Goal: Information Seeking & Learning: Learn about a topic

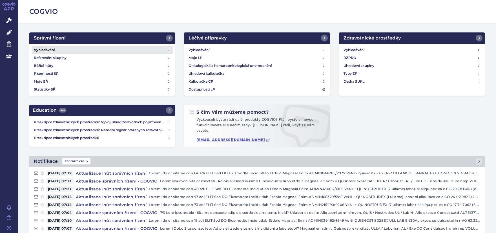
click at [41, 48] on h4 "Vyhledávání" at bounding box center [44, 50] width 21 height 6
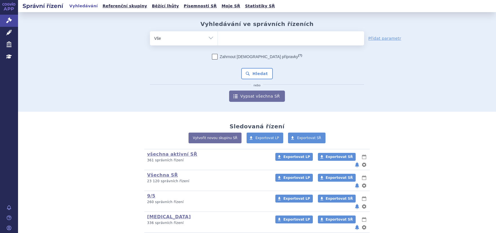
click at [252, 41] on ul at bounding box center [291, 37] width 146 height 12
click at [218, 41] on select at bounding box center [218, 38] width 0 height 14
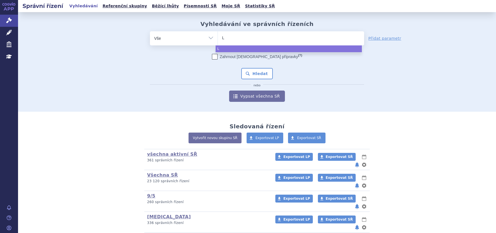
type input "L0"
type input "L04"
type input "L04A"
type input "L04AB"
type input "L04AB01"
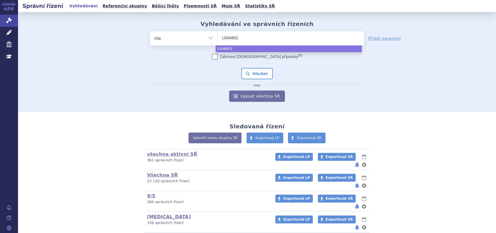
select select "L04AB01"
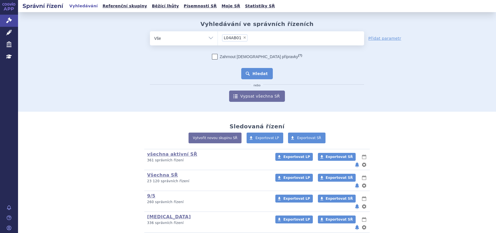
click at [261, 76] on button "Hledat" at bounding box center [257, 73] width 32 height 11
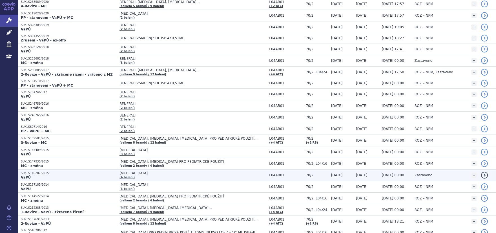
scroll to position [205, 0]
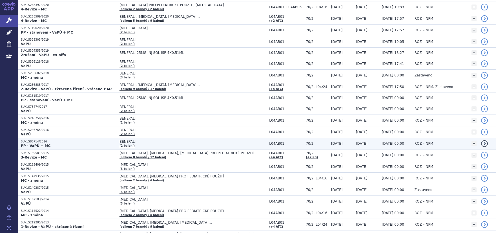
click at [36, 141] on p "SUKLS80714/2016" at bounding box center [69, 142] width 96 height 4
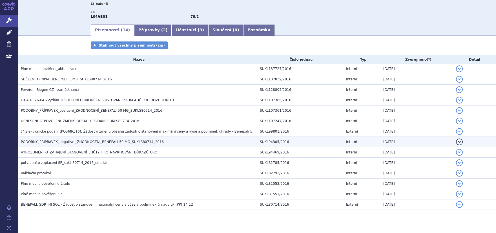
click at [45, 141] on span "PODOBNÝ_PŘÍPRAVEK_negativní_ZHODNOCENÍ_BENEPALI 50 MG_SUKLS80714_2016" at bounding box center [92, 142] width 143 height 4
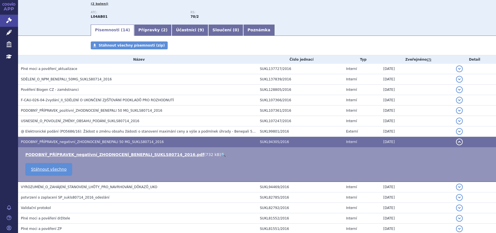
scroll to position [71, 0]
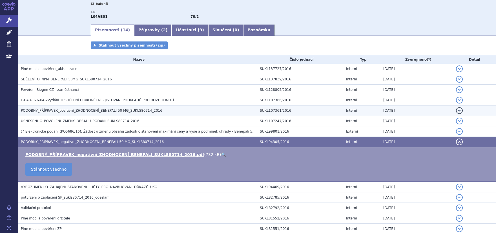
click at [45, 110] on span "PODOBNÝ_PŘÍPRAVEK_pozitivní_ZHODNOCENÍ_BENEPALI 50 MG_SUKLS80714_2016" at bounding box center [92, 111] width 142 height 4
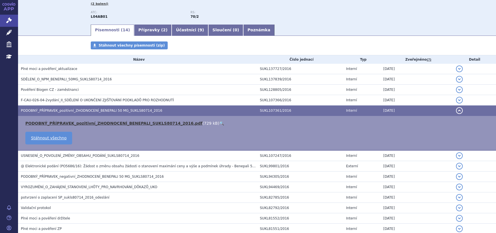
click at [53, 122] on link "PODOBNÝ_PŘÍPRAVEK_pozitivní_ZHODNOCENÍ_BENEPALI_SUKLS80714_2016.pdf" at bounding box center [113, 123] width 177 height 5
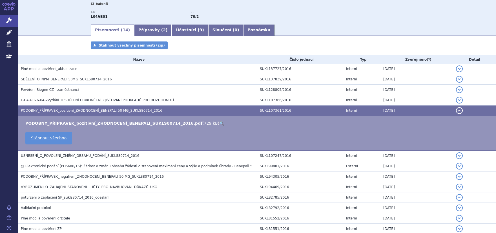
scroll to position [0, 0]
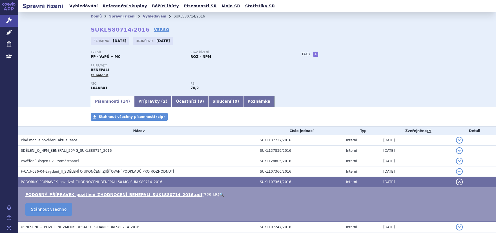
click at [82, 5] on link "Vyhledávání" at bounding box center [84, 6] width 32 height 8
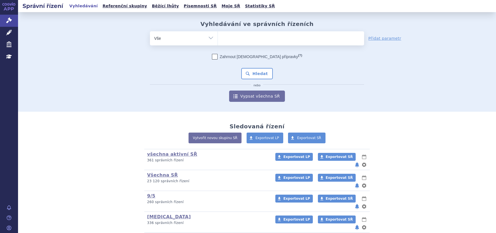
click at [303, 38] on ul at bounding box center [291, 37] width 146 height 12
click at [218, 38] on select at bounding box center [218, 38] width 0 height 14
type input "in"
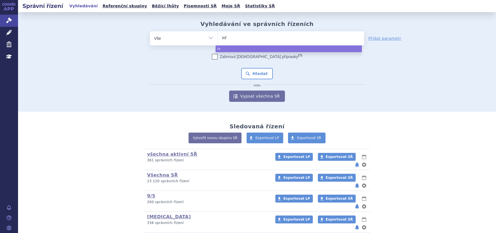
type input "infl"
type input "infle"
type input "inflect"
type input "inflectr"
type input "inflectra"
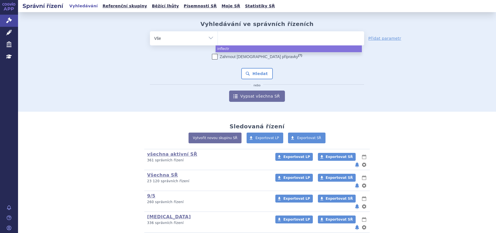
select select "inflectra"
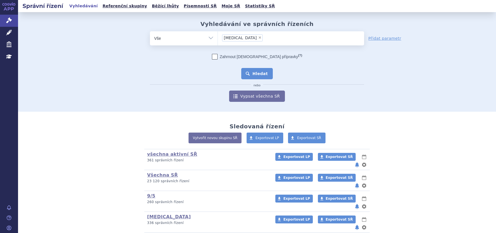
click at [250, 74] on button "Hledat" at bounding box center [257, 73] width 32 height 11
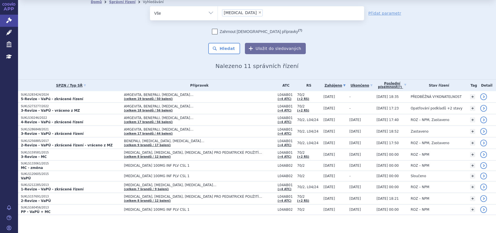
scroll to position [19, 0]
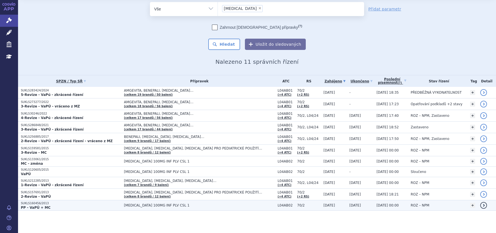
click at [38, 204] on p "SUKLS160456/2013" at bounding box center [71, 203] width 100 height 4
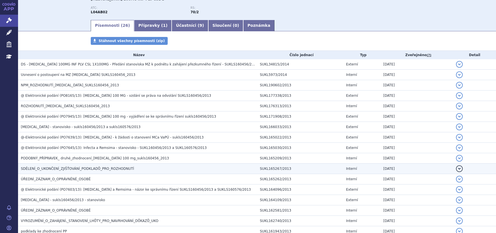
scroll to position [71, 0]
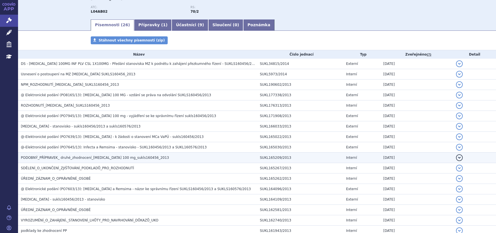
click at [63, 157] on span "PODOBNÝ_PŘÍPRAVEK_ druhé_zhodnocení_[MEDICAL_DATA] 100 mg_sukls160456_2013" at bounding box center [95, 158] width 148 height 4
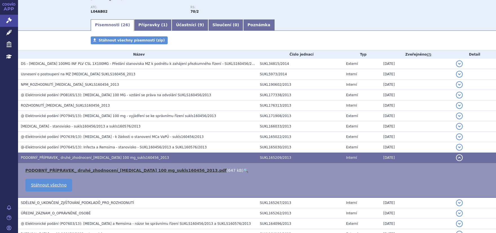
click at [64, 171] on link "PODOBNÝ_PŘÍPRAVEK_ druhé_zhodnocení_Inflectra 100 mg_sukls160456_2013.pdf" at bounding box center [125, 170] width 201 height 5
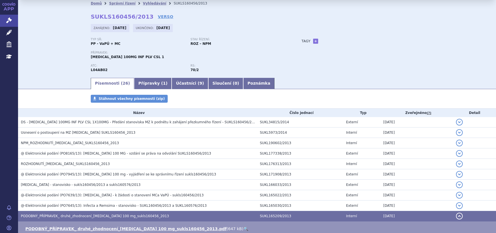
scroll to position [0, 0]
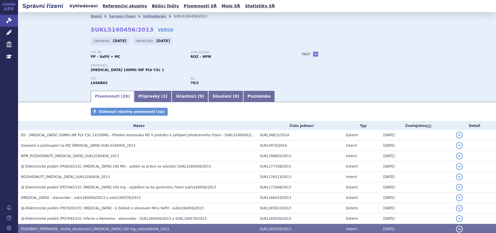
click at [76, 5] on link "Vyhledávání" at bounding box center [84, 6] width 32 height 8
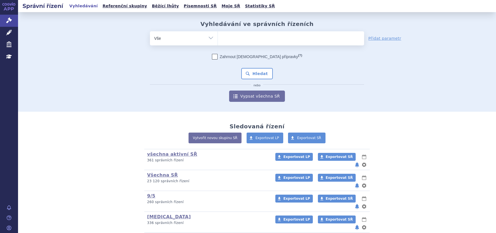
click at [245, 37] on ul at bounding box center [291, 37] width 146 height 12
click at [218, 37] on select at bounding box center [218, 38] width 0 height 14
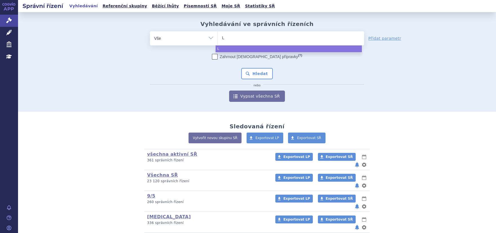
type input "L0"
type input "L04"
type input "L04A"
type input "L04AB"
type input "L04AB02"
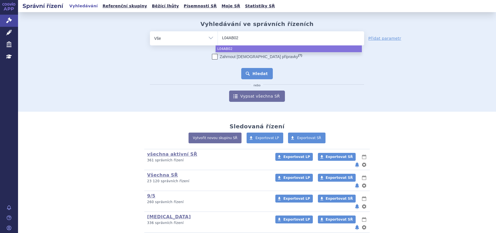
select select "L04AB02"
click at [251, 75] on button "Hledat" at bounding box center [257, 73] width 32 height 11
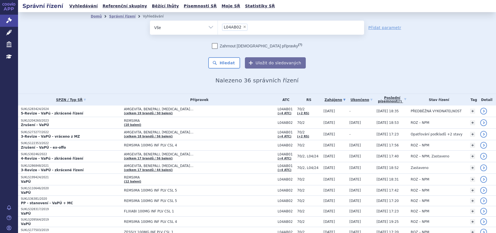
click at [243, 27] on span "×" at bounding box center [244, 26] width 3 height 3
click at [218, 27] on select "L04AB02" at bounding box center [218, 27] width 0 height 14
select select
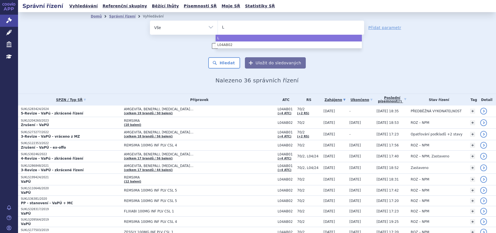
type input "L0"
type input "L04"
type input "L04AV"
type input "L04A"
type input "L04AB"
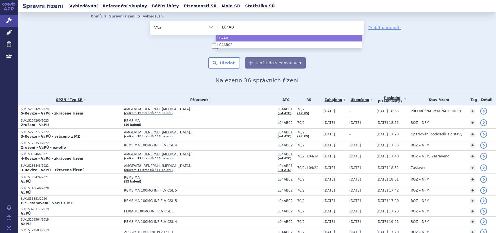
type input "L04AB0"
type input "L04AB04"
select select "L04AB04"
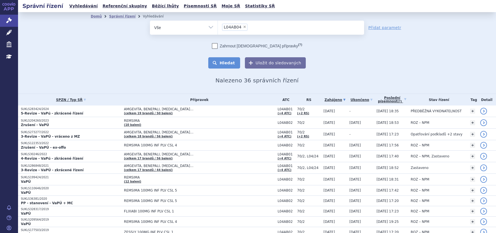
click at [231, 65] on button "Hledat" at bounding box center [224, 62] width 32 height 11
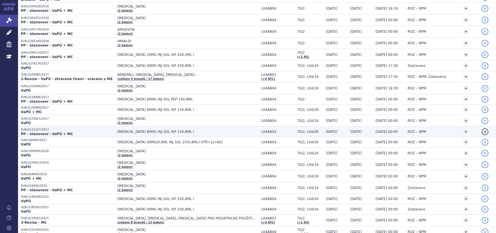
scroll to position [714, 0]
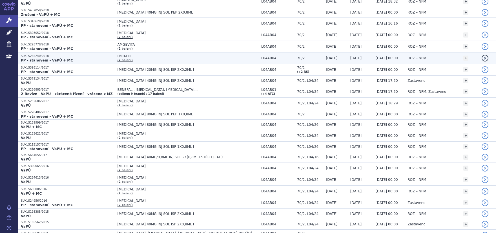
click at [45, 55] on p "SUKLS265240/2018" at bounding box center [68, 56] width 94 height 4
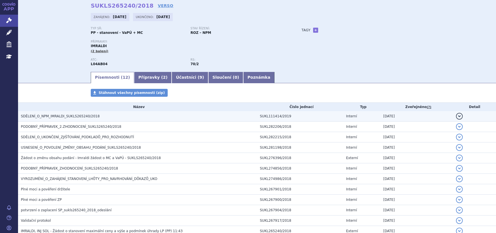
scroll to position [61, 0]
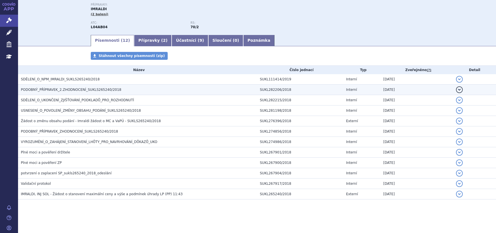
click at [70, 85] on td "PODOBNÝ_PŘÍPRAVEK_2.ZHODNOCENÍ_SUKLS265240/2018" at bounding box center [137, 90] width 239 height 10
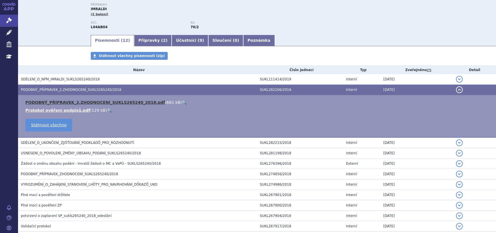
click at [73, 100] on link "PODOBNÝ_PŘÍPRAVEK_2.ZHODNOCENÍ_SUKLS265240_2018.pdf" at bounding box center [95, 102] width 140 height 5
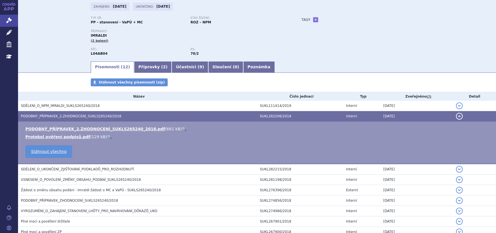
scroll to position [0, 0]
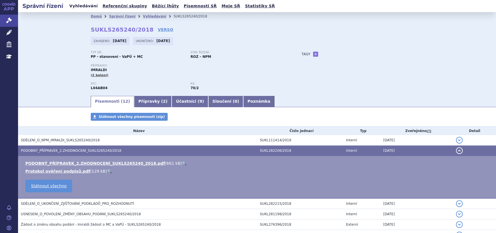
click at [88, 7] on link "Vyhledávání" at bounding box center [84, 6] width 32 height 8
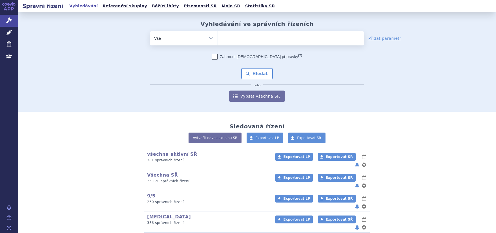
click at [256, 43] on span at bounding box center [291, 38] width 146 height 14
click at [218, 43] on select at bounding box center [218, 38] width 0 height 14
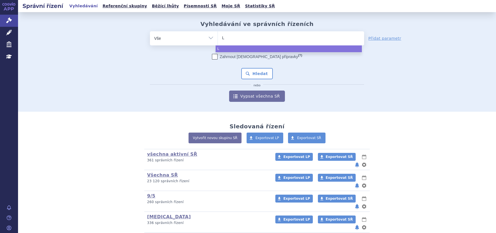
type input "L0"
type input "L04"
type input "L04 AB"
type input "L04 AB0"
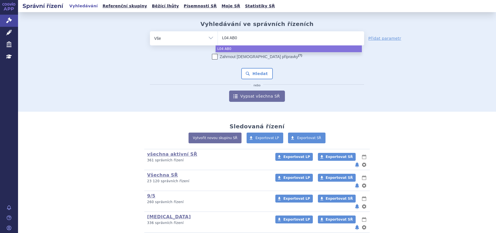
type input "L04 AB05"
type input "L04AB05"
select select "L04AB05"
click at [247, 73] on button "Hledat" at bounding box center [257, 73] width 32 height 11
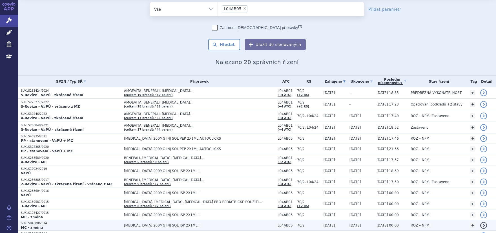
scroll to position [9, 0]
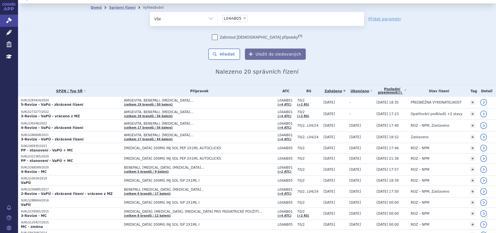
click at [241, 20] on li "× L04AB05" at bounding box center [234, 18] width 25 height 7
click at [218, 20] on select "L04AB05" at bounding box center [218, 19] width 0 height 14
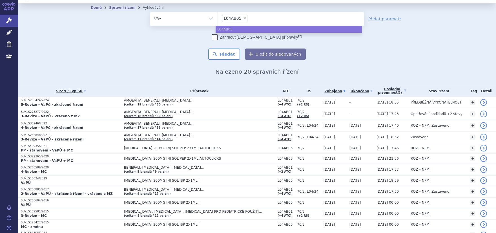
click at [243, 18] on span "×" at bounding box center [244, 17] width 3 height 3
click at [218, 18] on select "L04AB05" at bounding box center [218, 19] width 0 height 14
select select
type input "L0"
type input "L04"
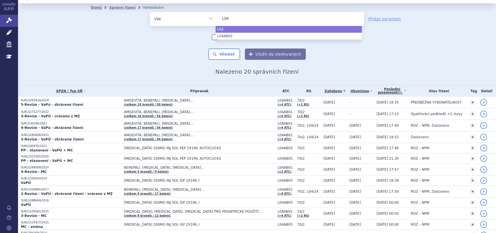
type input "L04A"
type input "L04AB"
type input "L04AB0"
type input "L04AB06"
select select "L04AB06"
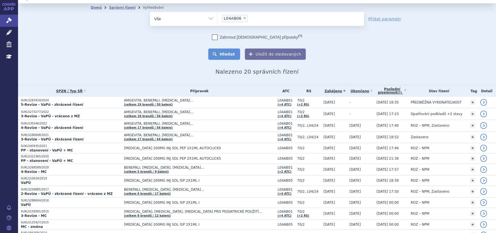
click at [222, 52] on button "Hledat" at bounding box center [224, 54] width 32 height 11
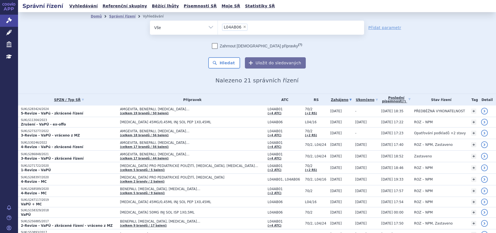
click at [241, 27] on li "× L04AB06" at bounding box center [234, 27] width 25 height 7
click at [218, 27] on select "L04AB06" at bounding box center [218, 27] width 0 height 14
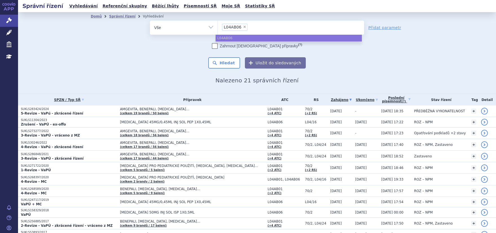
click at [243, 27] on span "×" at bounding box center [244, 26] width 3 height 3
click at [218, 27] on select "L04AB06" at bounding box center [218, 27] width 0 height 14
select select
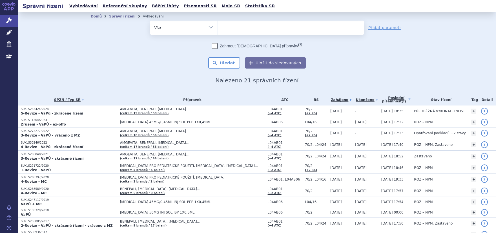
click at [241, 29] on ul at bounding box center [291, 27] width 146 height 12
click at [218, 29] on select "L04AB06" at bounding box center [218, 27] width 0 height 14
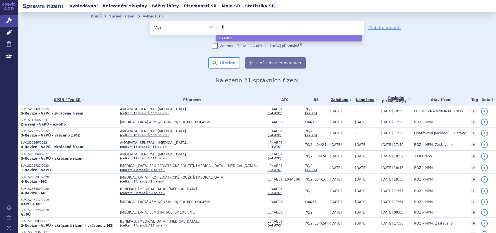
type input "be"
type input "ben"
type input "benep"
type input "benepal"
type input "benepali"
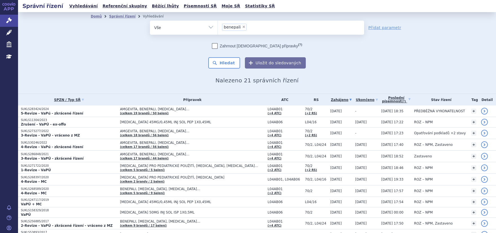
select select "benepali"
click at [227, 67] on button "Hledat" at bounding box center [224, 62] width 32 height 11
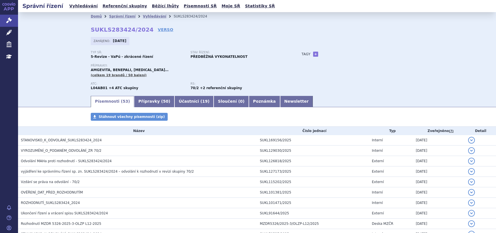
click at [145, 13] on li "Vyhledávání" at bounding box center [158, 16] width 31 height 8
click at [145, 15] on link "Vyhledávání" at bounding box center [154, 16] width 23 height 4
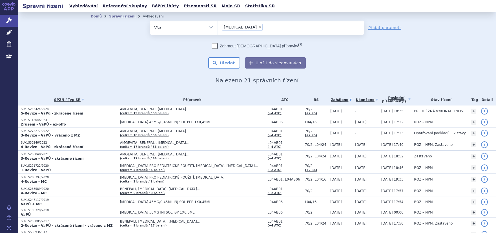
click at [240, 25] on li "× simponi" at bounding box center [242, 27] width 41 height 7
click at [218, 25] on select "simponi" at bounding box center [218, 27] width 0 height 14
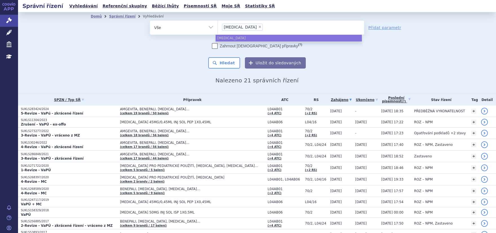
click at [240, 25] on li "× simponi" at bounding box center [242, 27] width 41 height 7
click at [218, 25] on select "simponi" at bounding box center [218, 27] width 0 height 14
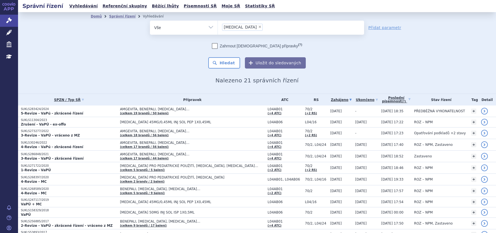
click at [258, 28] on span "×" at bounding box center [259, 26] width 3 height 3
click at [218, 28] on select "simponi" at bounding box center [218, 27] width 0 height 14
select select
click at [239, 28] on ul at bounding box center [291, 27] width 146 height 12
click at [218, 28] on select "simponi" at bounding box center [218, 27] width 0 height 14
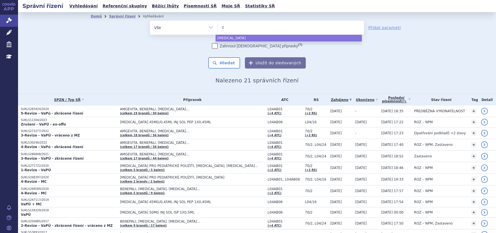
type input "cim"
type input "cimz"
type input "cimzia"
select select "cimzia"
click at [228, 63] on button "Hledat" at bounding box center [224, 62] width 32 height 11
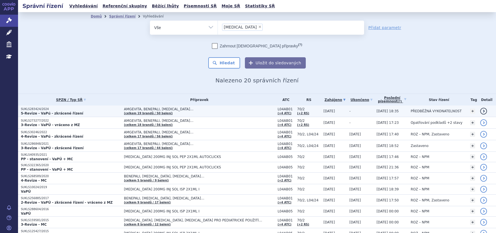
click at [34, 112] on strong "5-Revize - VaPú - zkrácené řízení" at bounding box center [52, 113] width 62 height 4
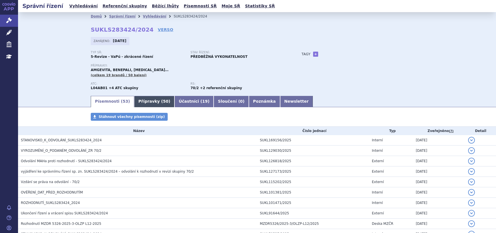
click at [134, 104] on link "Přípravky ( 50 )" at bounding box center [154, 101] width 40 height 11
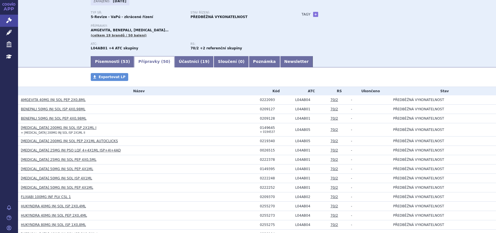
scroll to position [71, 0]
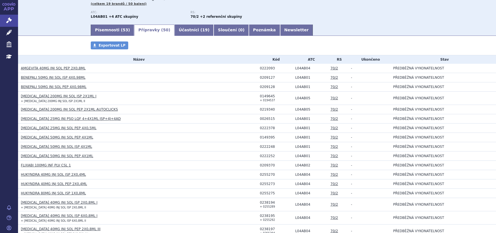
click at [68, 96] on link "[MEDICAL_DATA] 200MG INJ SOL ISP 2X1ML I" at bounding box center [59, 96] width 76 height 4
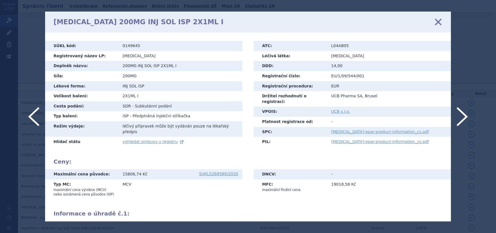
click at [449, 24] on div "[MEDICAL_DATA] 200MG INJ SOL ISP 2X1ML I zavřít" at bounding box center [248, 22] width 406 height 21
click at [439, 21] on icon at bounding box center [439, 22] width 12 height 12
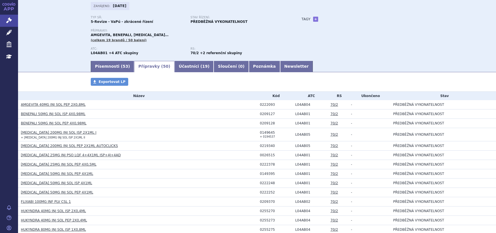
scroll to position [143, 0]
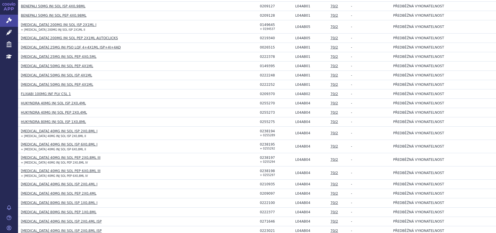
click at [43, 185] on link "[MEDICAL_DATA] 40MG INJ SOL ISP 2X0,4ML I" at bounding box center [59, 184] width 77 height 4
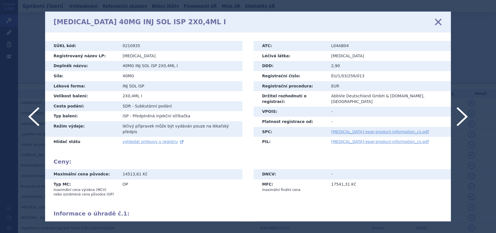
click at [439, 23] on icon at bounding box center [439, 22] width 12 height 12
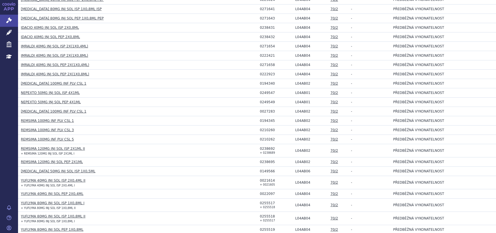
scroll to position [428, 0]
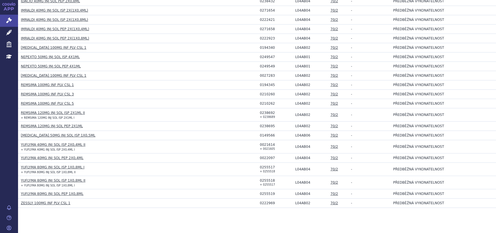
click at [33, 75] on link "[MEDICAL_DATA] 100MG INF PLV CSL 1" at bounding box center [53, 76] width 65 height 4
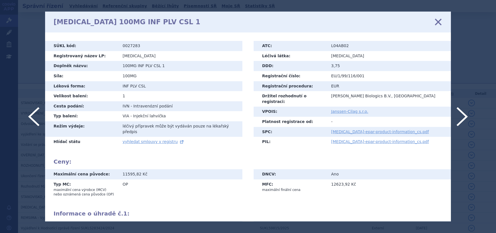
click at [436, 21] on icon at bounding box center [439, 22] width 12 height 12
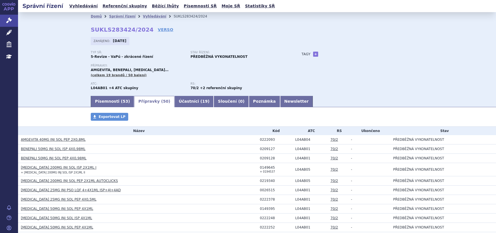
scroll to position [143, 0]
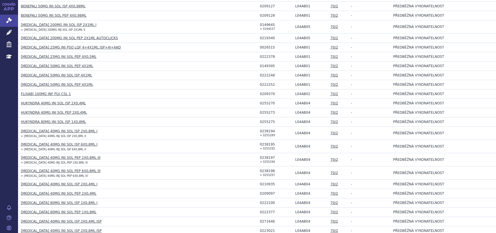
click at [36, 66] on link "[MEDICAL_DATA] 50MG INJ SOL PEP 4X1ML" at bounding box center [57, 66] width 72 height 4
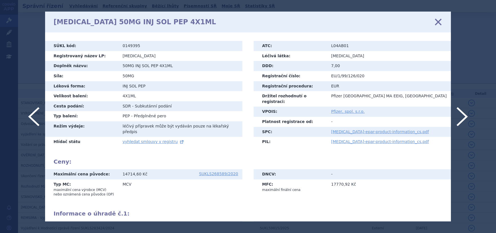
scroll to position [36, 0]
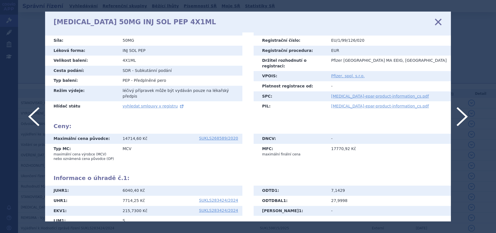
click at [437, 20] on icon at bounding box center [439, 22] width 12 height 12
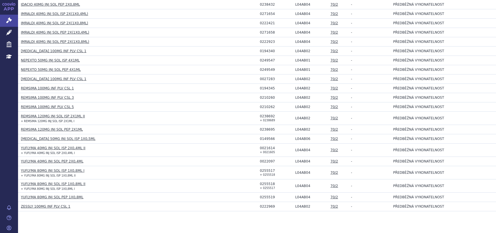
scroll to position [435, 0]
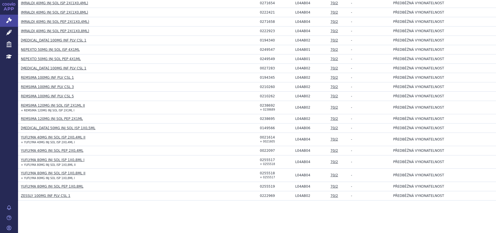
click at [40, 126] on link "[MEDICAL_DATA] 50MG INJ SOL ISP 1X0,5ML" at bounding box center [58, 128] width 74 height 4
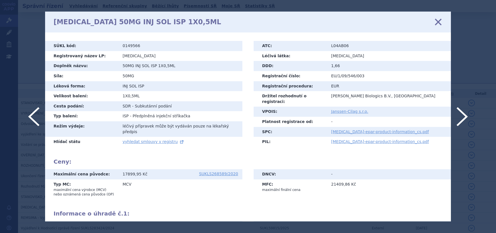
click at [439, 23] on icon at bounding box center [439, 22] width 12 height 12
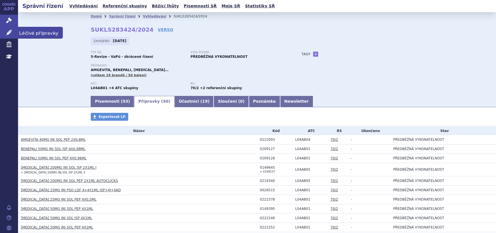
click at [14, 28] on link "Léčivé přípravky" at bounding box center [9, 33] width 18 height 12
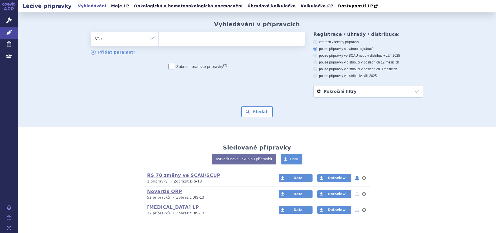
click at [224, 41] on ul at bounding box center [232, 38] width 146 height 12
click at [159, 41] on select at bounding box center [159, 38] width 0 height 14
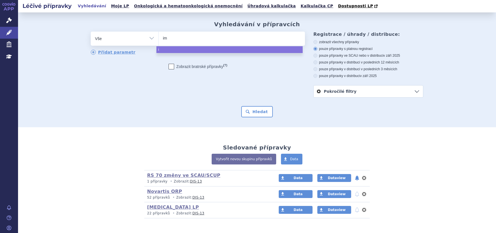
type input "imr"
type input "imrald"
type input "imraldi"
select select "imraldi"
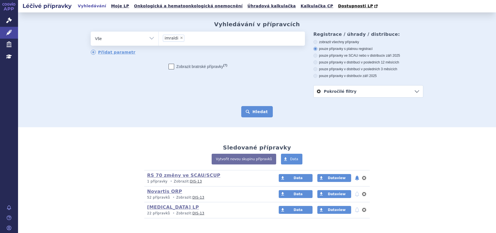
click at [246, 115] on button "Hledat" at bounding box center [257, 111] width 32 height 11
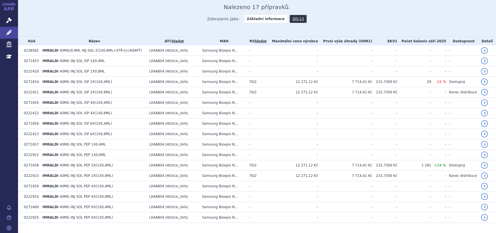
scroll to position [135, 0]
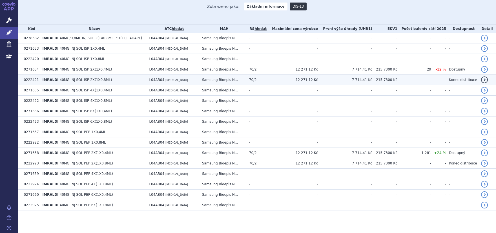
click at [56, 81] on span "IMRALDI" at bounding box center [51, 80] width 16 height 4
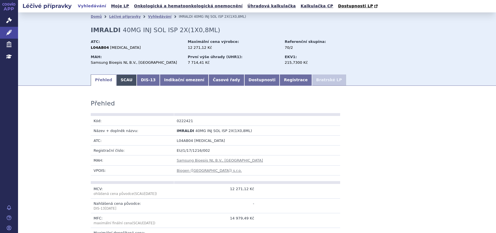
click at [119, 79] on link "SCAU" at bounding box center [126, 79] width 20 height 11
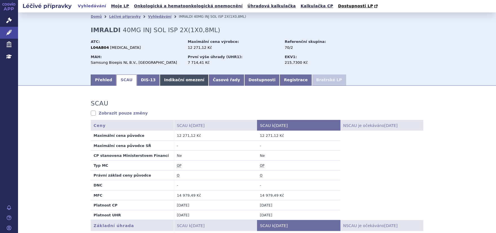
click at [165, 79] on link "Indikační omezení" at bounding box center [184, 79] width 49 height 11
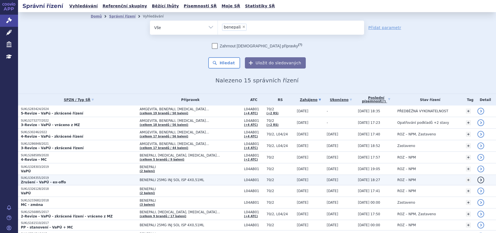
scroll to position [66, 0]
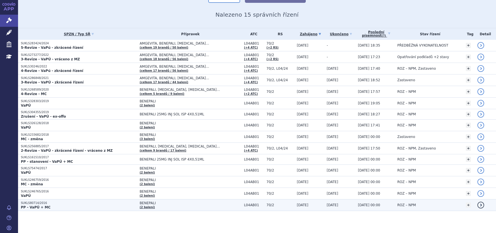
click at [39, 203] on p "SUKLS80714/2016" at bounding box center [79, 203] width 116 height 4
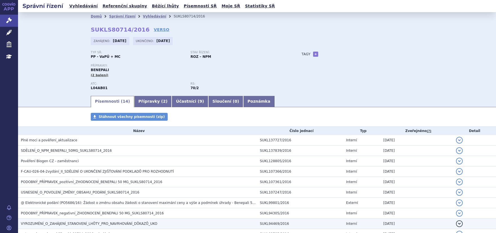
scroll to position [36, 0]
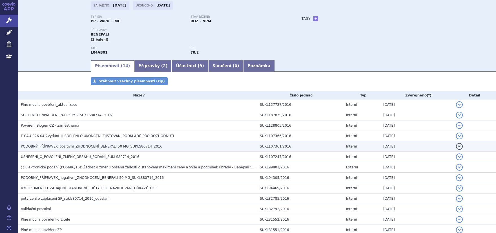
click at [54, 148] on span "PODOBNÝ_PŘÍPRAVEK_pozitivní_ZHODNOCENÍ_BENEPALI 50 MG_SUKLS80714_2016" at bounding box center [92, 146] width 142 height 4
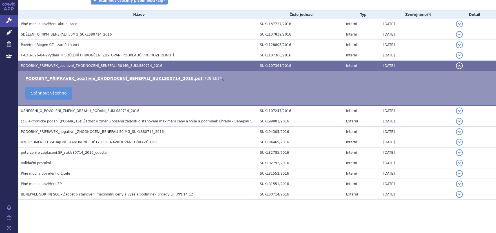
scroll to position [0, 0]
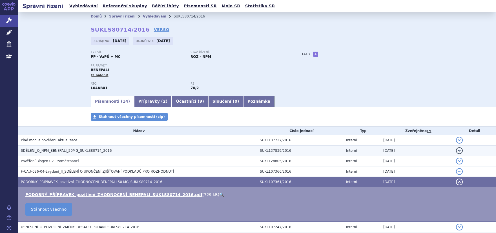
click at [35, 148] on h3 "SDĚLENÍ_O_NPM_BENEPALI_50MG_SUKLS80714_2016" at bounding box center [139, 151] width 236 height 6
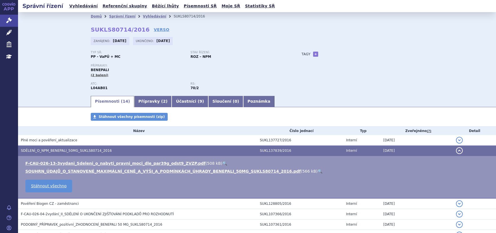
scroll to position [71, 0]
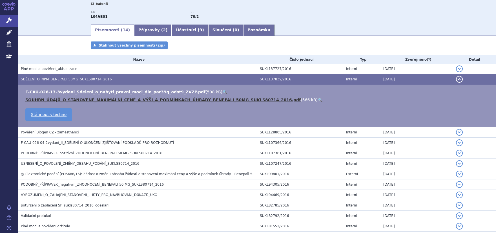
click at [61, 100] on link "SOUHRN_ÚDAJŮ_O_STANOVENÉ_MAXIMÁLNÍ_CENĚ_A_VÝŠI_A_PODMÍNKÁCH_ÚHRADY_BENEPALI_50M…" at bounding box center [163, 100] width 276 height 5
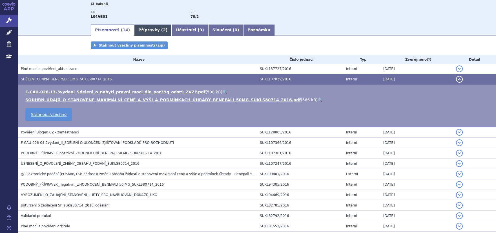
click at [140, 30] on link "Přípravky ( 2 )" at bounding box center [153, 30] width 38 height 11
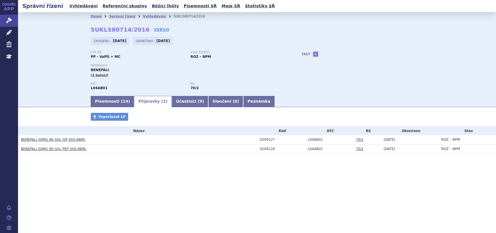
click at [262, 139] on div "0209127" at bounding box center [282, 140] width 45 height 4
drag, startPoint x: 258, startPoint y: 139, endPoint x: 277, endPoint y: 140, distance: 18.6
click at [277, 140] on td "0209127" at bounding box center [281, 139] width 48 height 9
click at [10, 32] on icon at bounding box center [9, 33] width 6 height 6
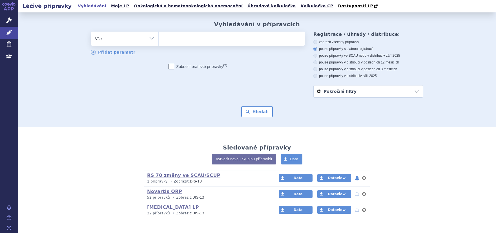
click at [227, 48] on div "odstranit Vše Přípravek/SUKL kód MAH VPOIS ATC/Aktivní látka" at bounding box center [198, 44] width 214 height 24
click at [227, 41] on ul at bounding box center [232, 38] width 146 height 12
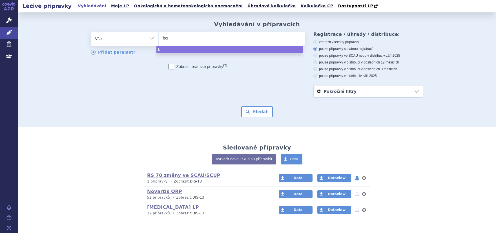
type input "bene"
type input "benepa"
type input "benepali"
select select "benepali"
click at [260, 107] on button "Hledat" at bounding box center [257, 111] width 32 height 11
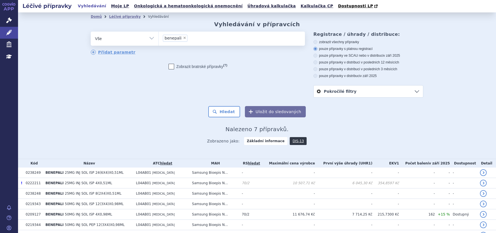
scroll to position [30, 0]
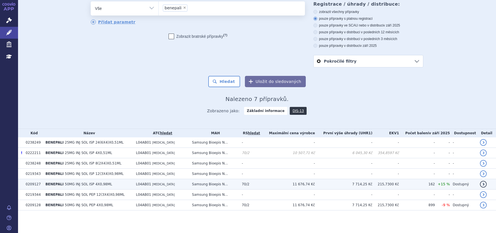
click at [33, 185] on td "0209127" at bounding box center [33, 184] width 20 height 10
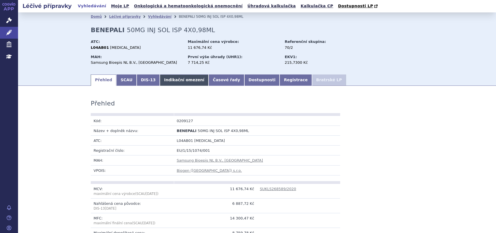
click at [183, 83] on link "Indikační omezení" at bounding box center [184, 79] width 49 height 11
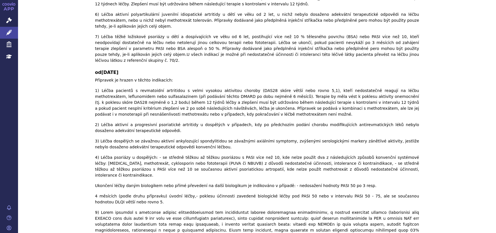
scroll to position [1363, 0]
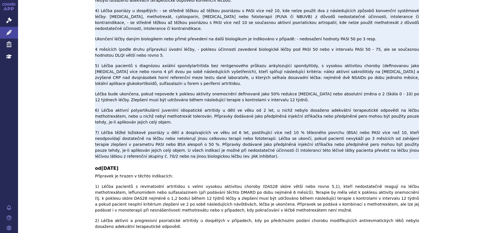
scroll to position [792, 0]
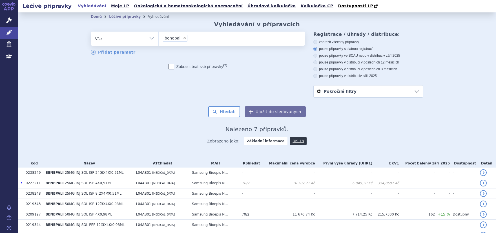
scroll to position [30, 0]
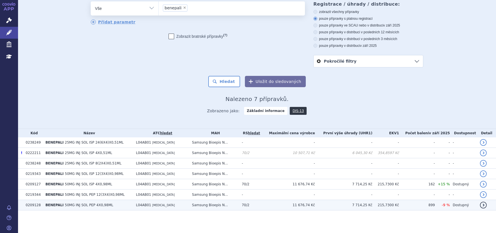
click at [71, 204] on span "50MG INJ SOL PEP 4X0,98ML" at bounding box center [89, 205] width 49 height 4
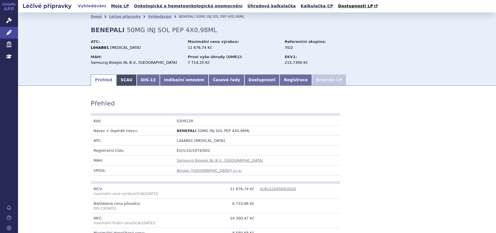
click at [116, 79] on link "SCAU" at bounding box center [126, 79] width 20 height 11
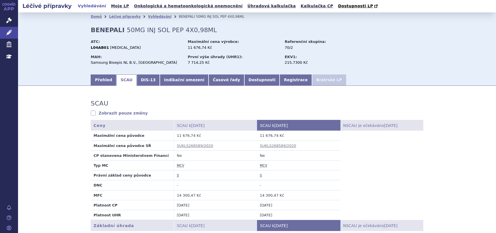
click at [172, 83] on link "Indikační omezení" at bounding box center [184, 79] width 49 height 11
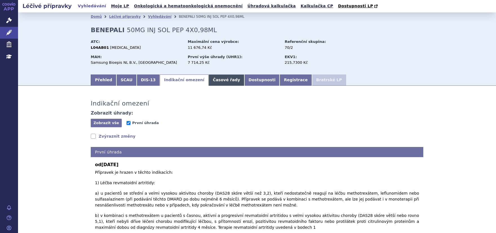
click at [216, 79] on link "Časové řady" at bounding box center [227, 79] width 36 height 11
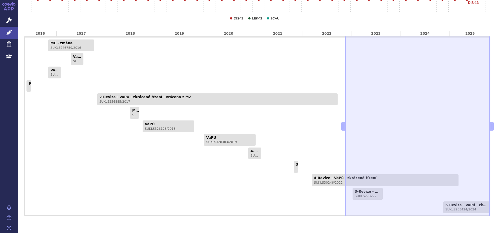
scroll to position [364, 0]
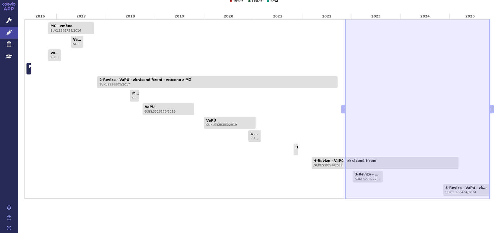
click at [29, 69] on link "PP - VaPÚ + MC SUKLS80714/2016" at bounding box center [29, 69] width 5 height 12
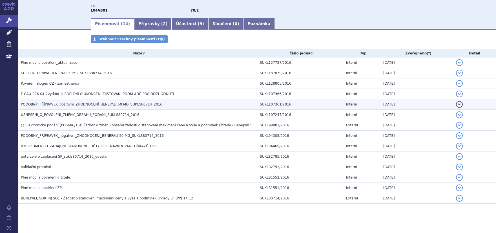
scroll to position [82, 0]
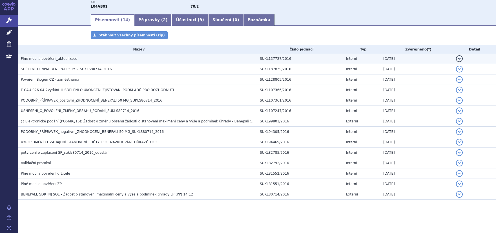
click at [28, 59] on span "Plné moci a pověření_aktualizace" at bounding box center [49, 59] width 56 height 4
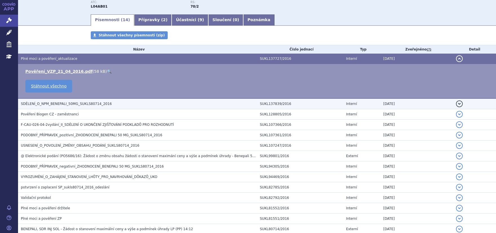
click at [43, 103] on span "SDĚLENÍ_O_NPM_BENEPALI_50MG_SUKLS80714_2016" at bounding box center [66, 104] width 91 height 4
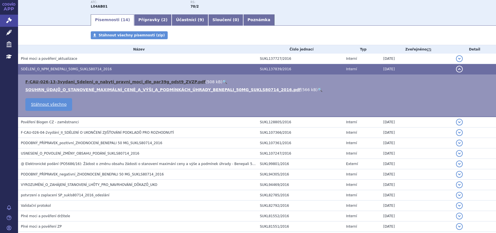
click at [49, 80] on link "F-CAU-026-13-3vydani_Sdeleni_o_nabyti_pravni_moci_dle_par39g_odst9_ZVZP.pdf" at bounding box center [115, 82] width 180 height 5
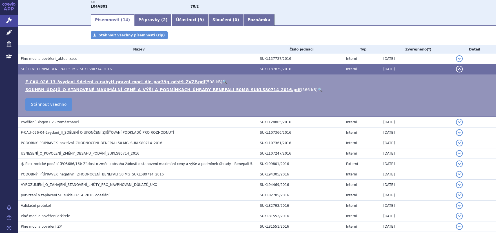
scroll to position [0, 0]
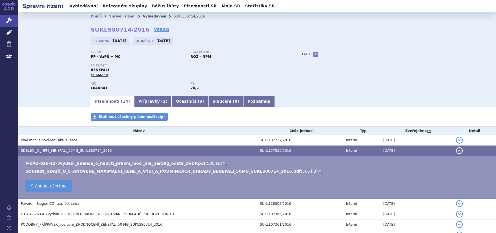
click at [143, 15] on link "Vyhledávání" at bounding box center [154, 16] width 23 height 4
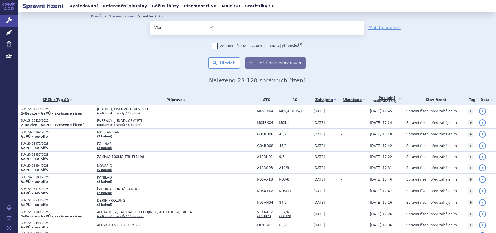
click at [269, 25] on ul at bounding box center [291, 27] width 146 height 12
click at [218, 25] on select at bounding box center [218, 27] width 0 height 14
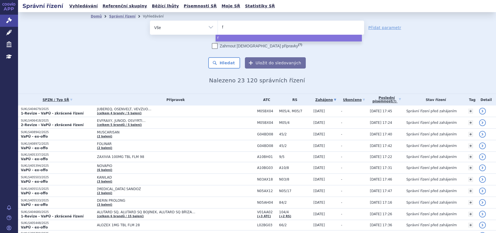
type input "fd"
type input "fdmi"
type input "fdm"
type input "f"
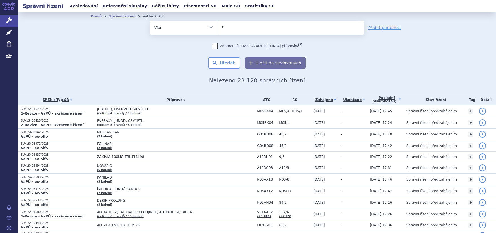
type input "re"
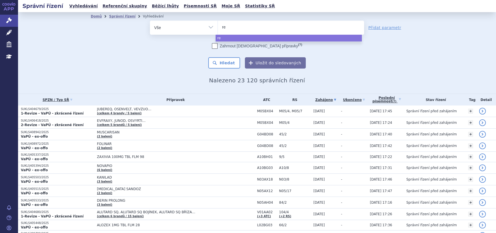
type input "rem"
type input "remic"
type input "remica"
type input "remicade"
select select "remicade"
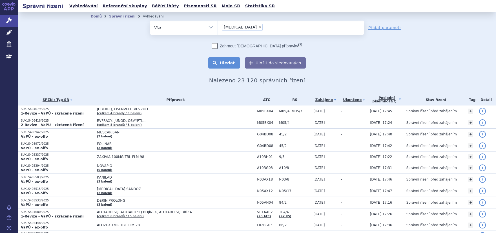
click at [224, 63] on button "Hledat" at bounding box center [224, 62] width 32 height 11
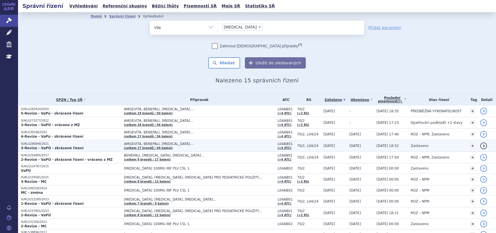
scroll to position [61, 0]
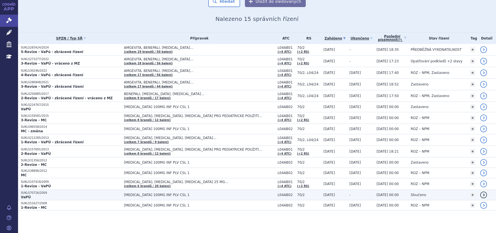
click at [36, 190] on td "SUKLS70726/2009 VaPÚ" at bounding box center [69, 195] width 103 height 10
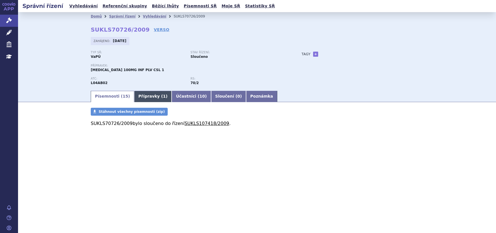
click at [134, 98] on link "Přípravky ( 1 )" at bounding box center [153, 96] width 38 height 11
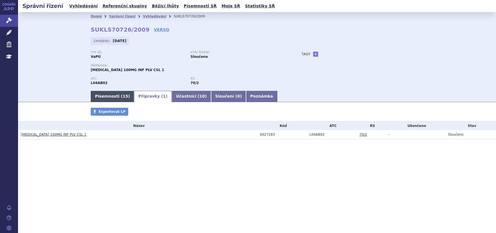
click at [97, 98] on link "Písemnosti ( 15 )" at bounding box center [112, 96] width 43 height 11
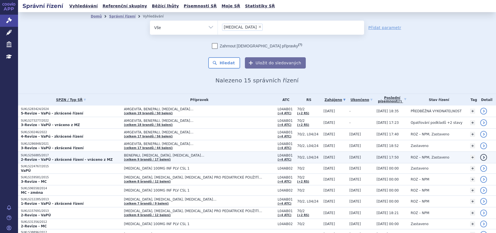
scroll to position [61, 0]
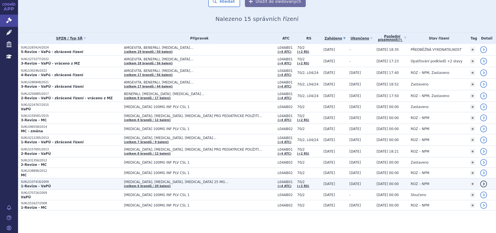
click at [34, 180] on p "SUKLS107418/2009" at bounding box center [71, 182] width 100 height 4
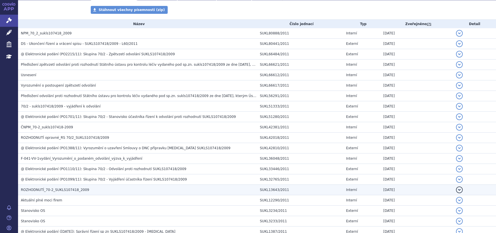
click at [36, 189] on span "ROZHODNUTÍ_70-2_SUKLS107418_2009" at bounding box center [55, 190] width 69 height 4
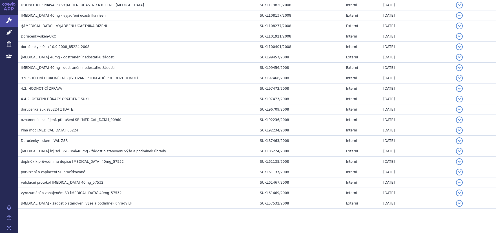
scroll to position [3873, 0]
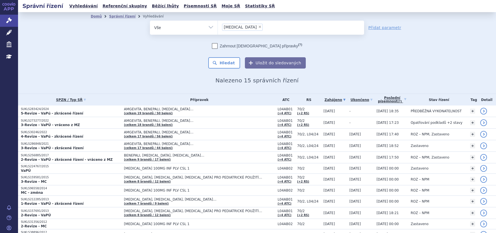
scroll to position [61, 0]
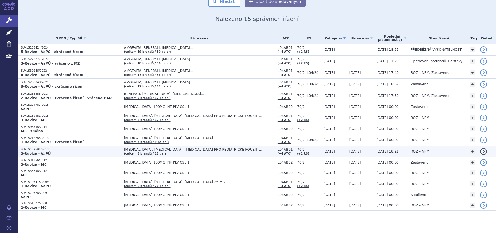
click at [33, 149] on p "SUKLS157691/2013" at bounding box center [71, 150] width 100 height 4
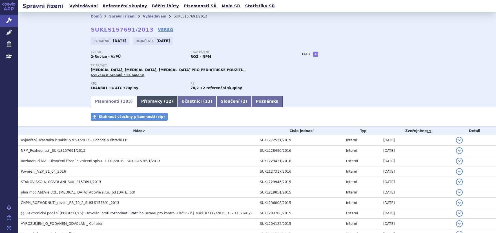
click at [149, 102] on link "Přípravky ( 12 )" at bounding box center [157, 101] width 40 height 11
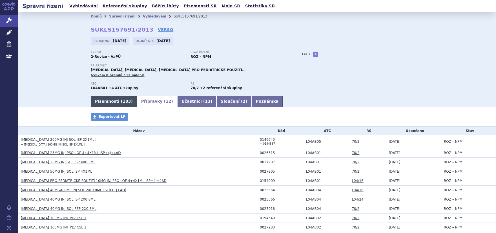
click at [111, 102] on link "Písemnosti ( 183 )" at bounding box center [114, 101] width 46 height 11
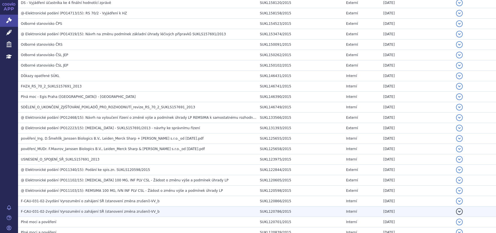
scroll to position [428, 0]
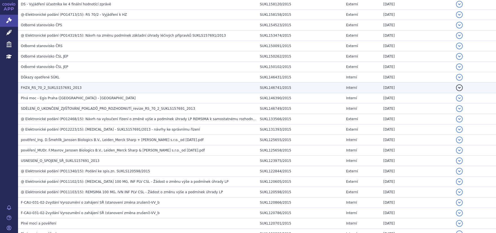
click at [35, 89] on span "FHZ4_RS_70_2_SUKLS157691_2013" at bounding box center [51, 88] width 61 height 4
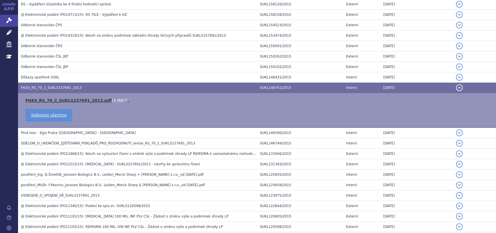
click at [39, 98] on link "FHZ4_RS_70_2_SUKLS157691_2013.pdf" at bounding box center [68, 100] width 86 height 5
